Goal: Information Seeking & Learning: Learn about a topic

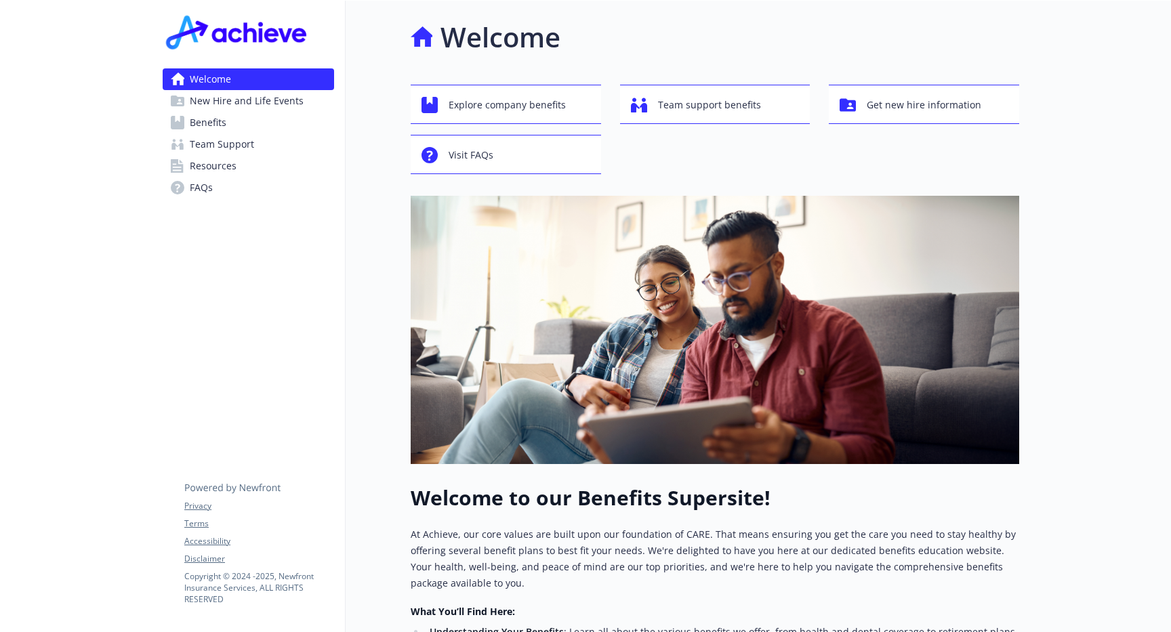
click at [197, 117] on span "Benefits" at bounding box center [208, 123] width 37 height 22
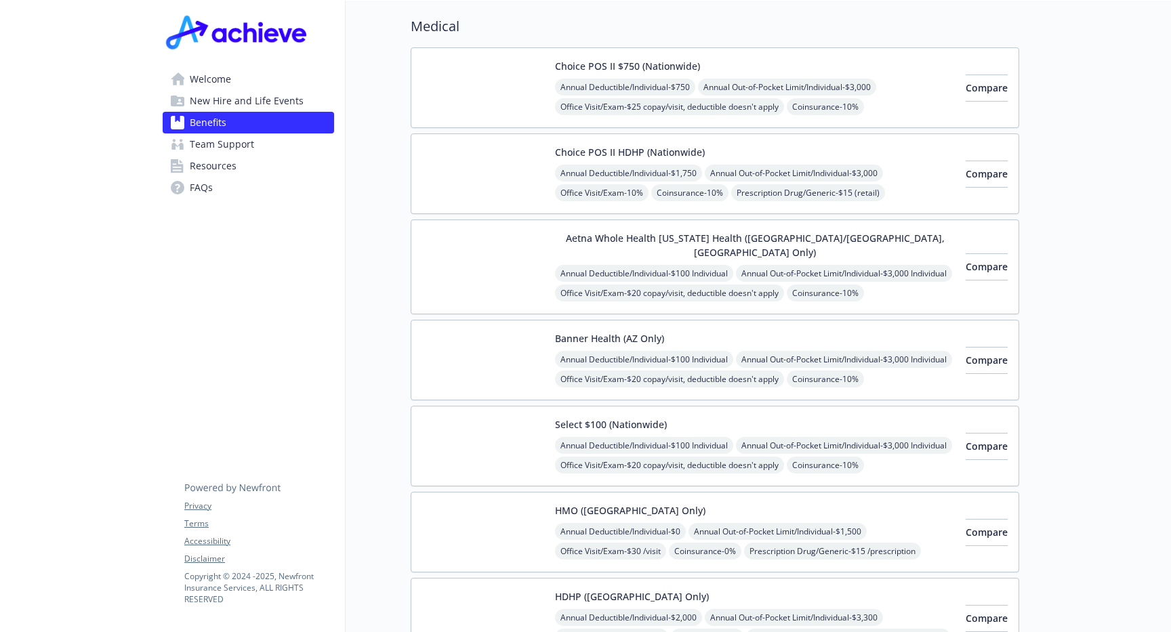
scroll to position [93, 0]
